Goal: Navigation & Orientation: Find specific page/section

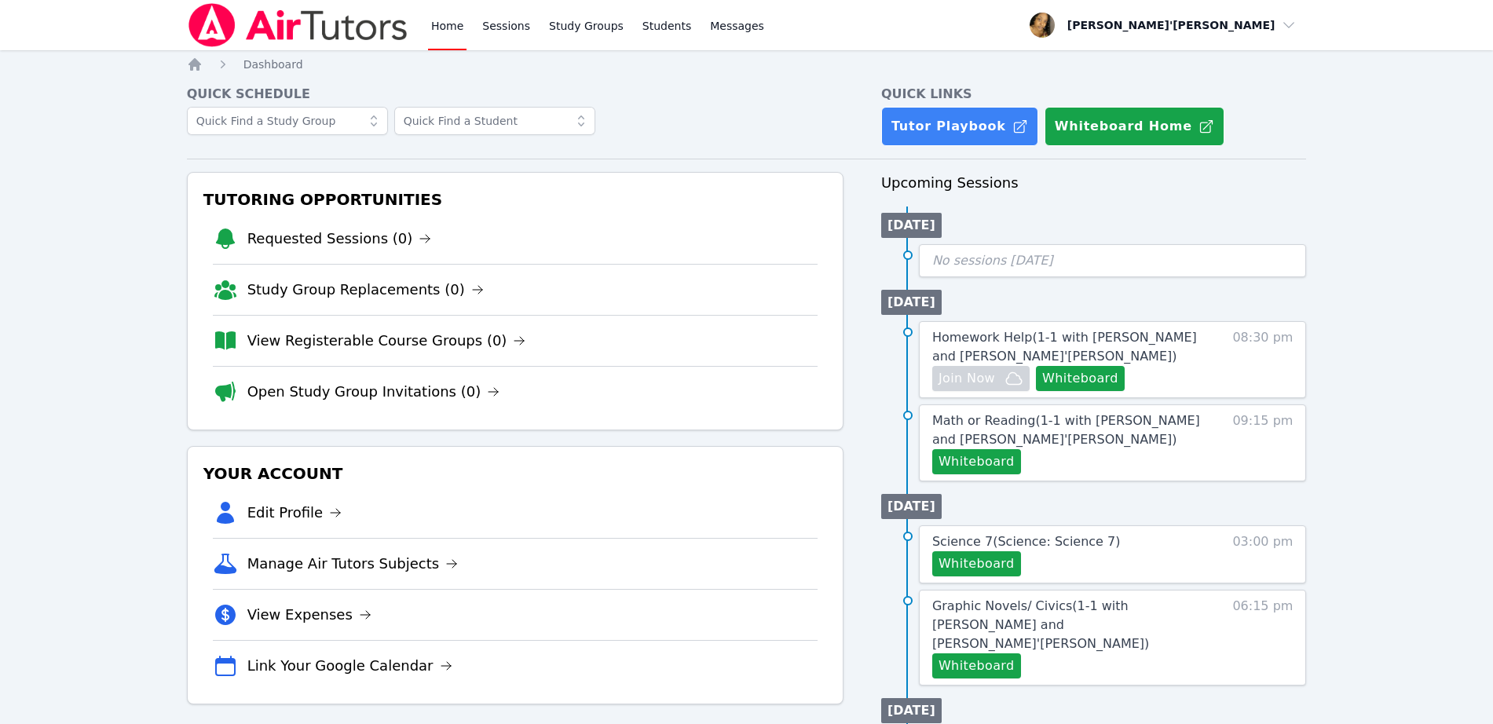
click at [47, 31] on nav "Home Sessions Study Groups Students Messages Open user menu Lee'Tayna Hostick O…" at bounding box center [746, 25] width 1493 height 50
click at [892, 463] on li "Math or Reading ( 1-1 with Matheus Arruda and Lee'Tayna Hostick ) Whiteboard 09…" at bounding box center [1094, 443] width 426 height 77
